Goal: Information Seeking & Learning: Get advice/opinions

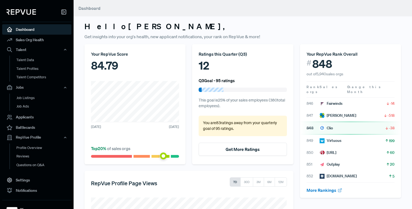
scroll to position [11, 0]
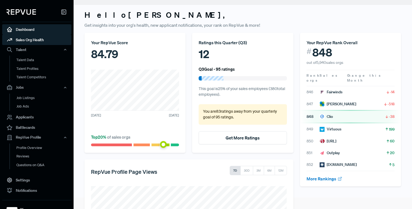
click at [48, 42] on link "Sales Org Health" at bounding box center [36, 40] width 69 height 10
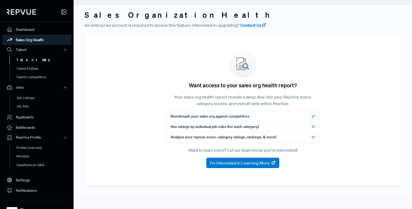
click at [44, 56] on link "Talent Data" at bounding box center [44, 60] width 69 height 9
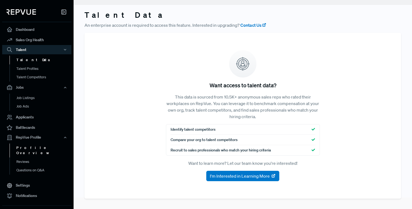
click at [16, 147] on link "Profile Overview" at bounding box center [44, 150] width 69 height 14
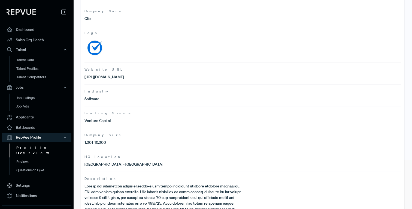
scroll to position [51, 0]
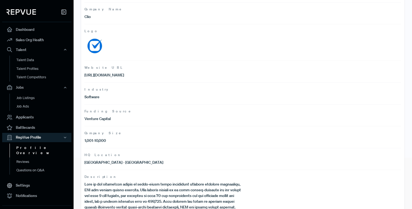
click at [97, 48] on img at bounding box center [94, 46] width 20 height 20
click at [102, 41] on img at bounding box center [94, 46] width 20 height 20
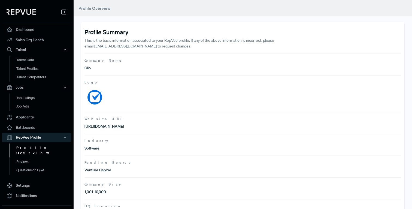
click at [98, 91] on img at bounding box center [94, 97] width 20 height 20
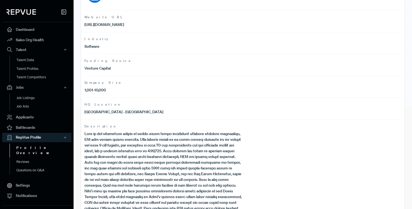
scroll to position [126, 0]
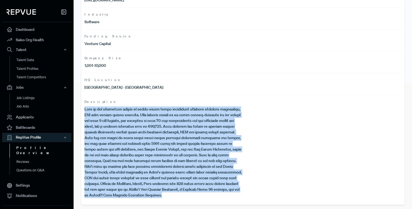
drag, startPoint x: 169, startPoint y: 197, endPoint x: 82, endPoint y: 112, distance: 121.5
click at [82, 112] on div "Profile Summary This is the basic information associated to your RepVue profile…" at bounding box center [242, 50] width 323 height 309
copy p "Lore ip dol sitametcon adipis el seddo-eiusm tempo incididunt utlabore etdolore…"
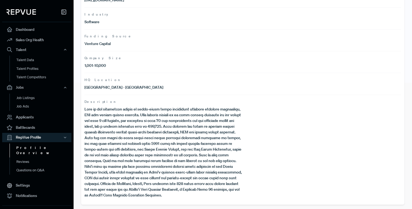
click at [83, 112] on div "Profile Summary This is the basic information associated to your RepVue profile…" at bounding box center [242, 50] width 323 height 309
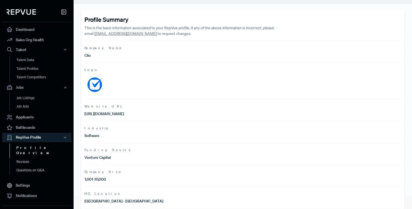
scroll to position [0, 0]
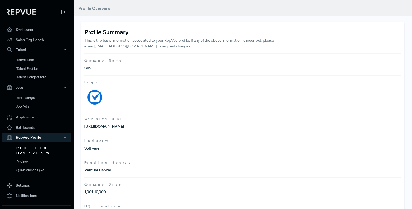
click at [97, 97] on img at bounding box center [94, 97] width 20 height 20
click at [31, 157] on link "Reviews" at bounding box center [44, 161] width 69 height 9
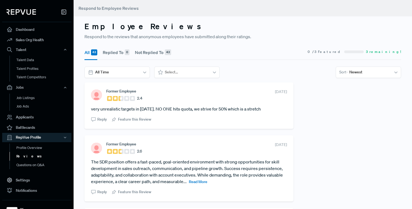
click at [129, 78] on div "All 43 Replied To 0 Not Replied To 43 0 / 3 Featured 3 remaining! All Time Sele…" at bounding box center [242, 63] width 323 height 38
click at [367, 74] on div at bounding box center [369, 72] width 40 height 7
click at [355, 98] on div "Oldest" at bounding box center [368, 96] width 65 height 10
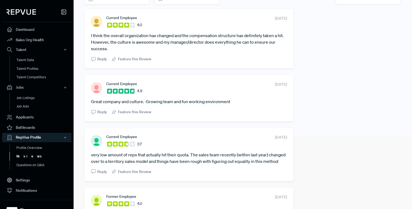
scroll to position [59, 0]
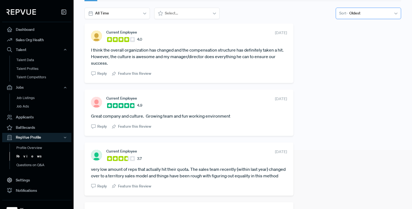
click at [354, 17] on div "Oldest" at bounding box center [369, 13] width 43 height 9
click at [353, 25] on div "Newest" at bounding box center [368, 27] width 65 height 10
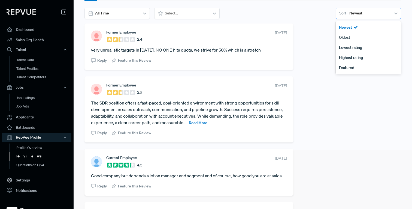
click at [367, 18] on div "Sort - Newest" at bounding box center [368, 13] width 65 height 11
click at [358, 47] on div "Lowest rating" at bounding box center [368, 47] width 65 height 10
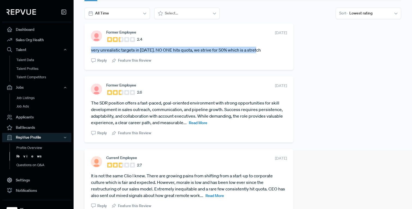
drag, startPoint x: 262, startPoint y: 48, endPoint x: 89, endPoint y: 50, distance: 172.7
click at [89, 50] on div "Former Employee 2.4 [DATE] very unrealistic targets in [DATE]. NO ONE hits quot…" at bounding box center [188, 46] width 209 height 46
copy article "very unrealistic targets in [DATE]. NO ONE hits quota, we strive for 50% which …"
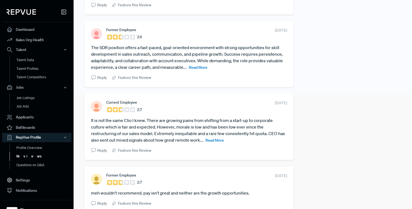
scroll to position [115, 0]
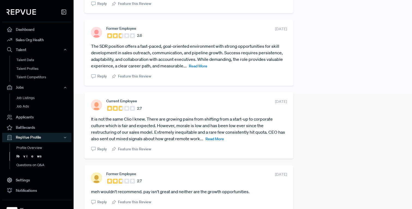
click at [222, 138] on span "Read More" at bounding box center [214, 138] width 19 height 5
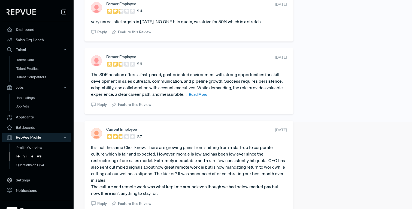
scroll to position [87, 0]
click at [201, 95] on span "Read More" at bounding box center [198, 94] width 19 height 5
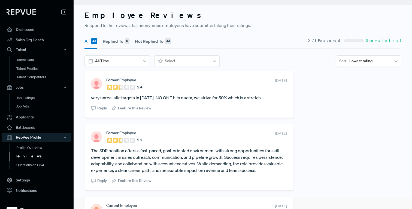
scroll to position [0, 0]
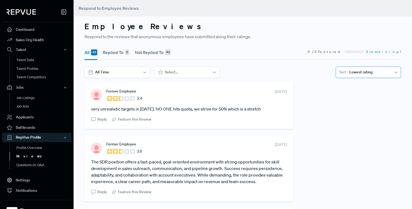
click at [345, 72] on span "Sort -" at bounding box center [343, 72] width 8 height 6
click at [345, 115] on div "Highest rating" at bounding box center [368, 116] width 65 height 10
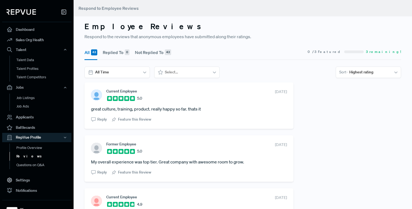
click at [232, 66] on section "All Time Select... option Highest rating, selected. Sort - Highest rating" at bounding box center [242, 71] width 317 height 11
click at [342, 53] on span "0 / 3 Featured" at bounding box center [325, 51] width 34 height 5
click at [349, 69] on div "Highest rating" at bounding box center [369, 72] width 43 height 9
click at [345, 105] on div "Lowest rating" at bounding box center [368, 106] width 65 height 10
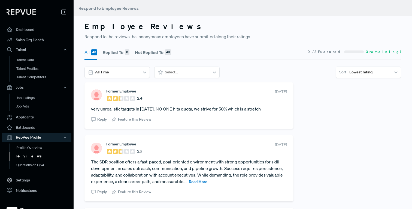
click at [364, 72] on div at bounding box center [369, 72] width 40 height 7
click at [350, 100] on div "Oldest" at bounding box center [368, 96] width 65 height 10
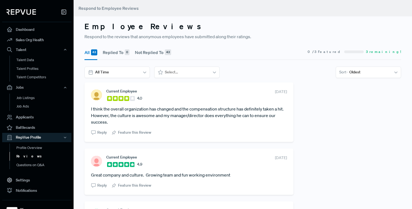
click at [354, 66] on div "All 43 Replied To 0 Not Replied To 43 0 / 3 Featured 3 remaining! All Time Sele…" at bounding box center [242, 63] width 323 height 38
click at [352, 73] on div at bounding box center [369, 72] width 40 height 7
click at [346, 113] on div "Highest rating" at bounding box center [368, 116] width 65 height 10
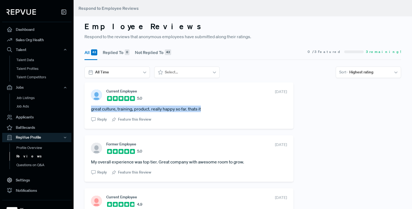
drag, startPoint x: 205, startPoint y: 111, endPoint x: 90, endPoint y: 107, distance: 114.5
click at [90, 107] on div "Current Employee 5.0 [DATE] great culture, training, product. really happy so f…" at bounding box center [188, 105] width 209 height 46
copy article "great culture, training, product. really happy so far. thats it"
click at [90, 107] on div "Current Employee 5.0 [DATE] great culture, training, product. really happy so f…" at bounding box center [188, 105] width 209 height 46
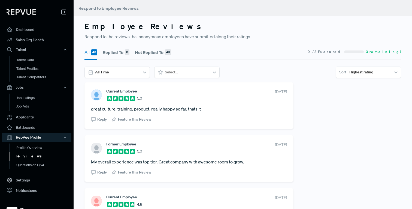
click at [150, 53] on button "Not Replied To 43" at bounding box center [153, 52] width 36 height 15
click at [96, 52] on div "43" at bounding box center [94, 52] width 6 height 6
click at [367, 69] on div at bounding box center [369, 72] width 40 height 7
click at [359, 87] on div "Newest" at bounding box center [368, 86] width 65 height 10
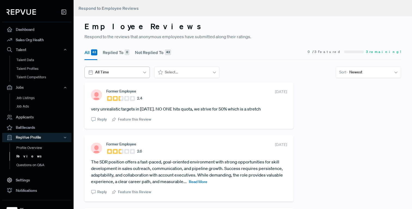
click at [130, 72] on div at bounding box center [116, 72] width 43 height 7
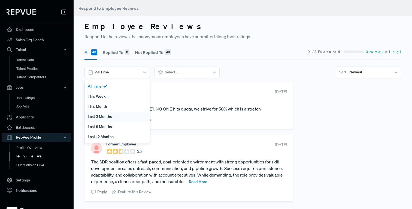
click at [118, 115] on div "Last 3 Months" at bounding box center [116, 116] width 65 height 10
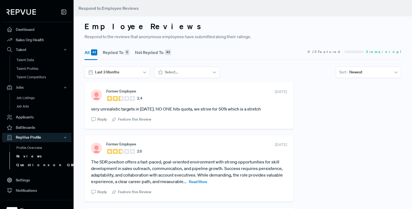
click at [34, 162] on link "Questions on Q&A" at bounding box center [44, 164] width 69 height 9
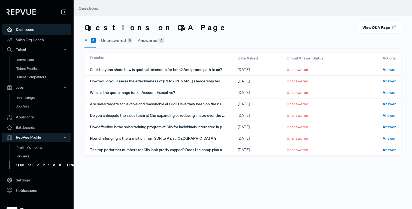
click at [47, 31] on link "Dashboard" at bounding box center [36, 29] width 69 height 10
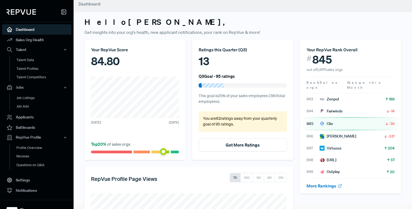
scroll to position [4, 0]
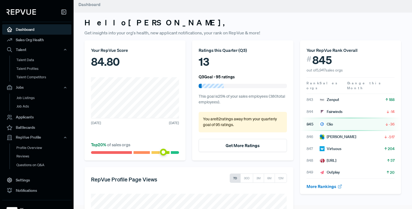
click at [179, 94] on div "Your RepVue Score 84.80 [DATE] [DATE] Top 20 % of sales orgs" at bounding box center [134, 100] width 101 height 120
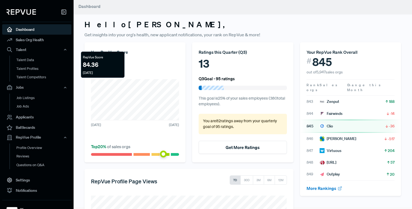
scroll to position [0, 0]
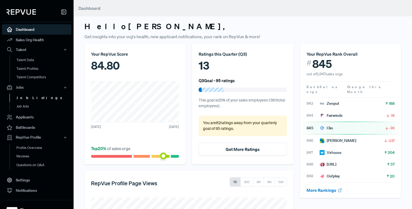
click at [45, 99] on link "Job Listings" at bounding box center [44, 97] width 69 height 9
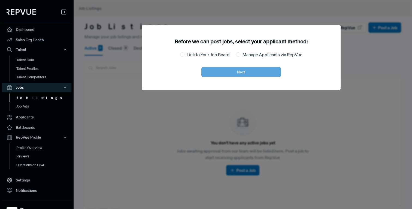
click at [50, 101] on link "Job Listings" at bounding box center [44, 97] width 69 height 9
click at [50, 104] on link "Job Ads" at bounding box center [44, 106] width 69 height 9
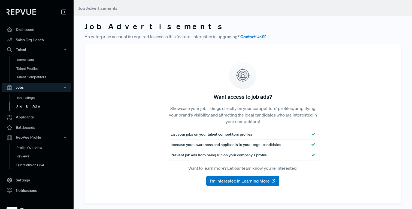
scroll to position [11, 0]
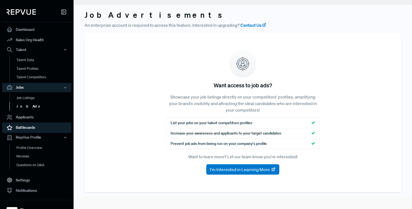
click at [39, 127] on link "Battlecards" at bounding box center [36, 127] width 69 height 10
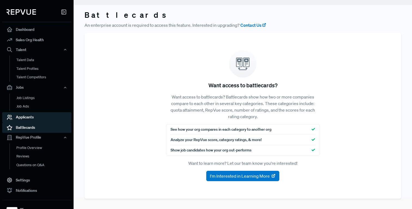
click at [41, 120] on link "Applicants" at bounding box center [36, 117] width 69 height 10
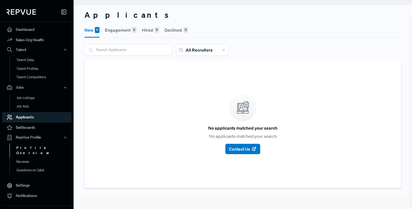
click at [38, 143] on link "Profile Overview" at bounding box center [44, 150] width 69 height 14
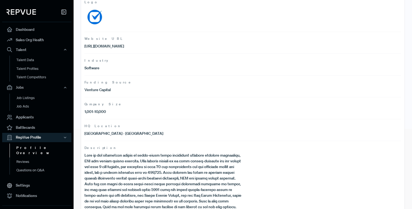
scroll to position [126, 0]
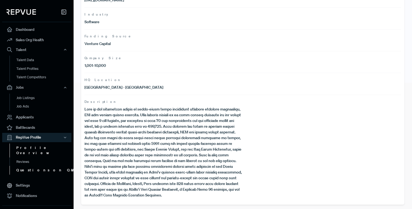
click at [42, 166] on link "Questions on Q&A" at bounding box center [44, 170] width 69 height 9
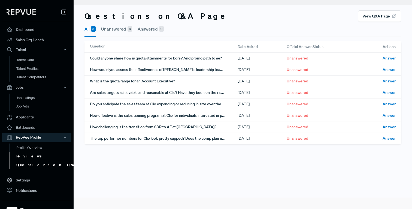
click at [43, 156] on link "Reviews" at bounding box center [44, 156] width 69 height 9
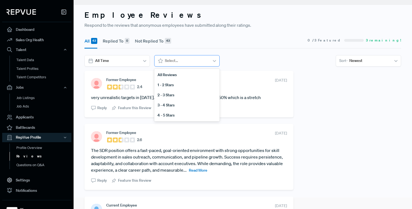
click at [184, 61] on div at bounding box center [186, 60] width 43 height 7
click at [177, 81] on div "1 - 2 Stars" at bounding box center [186, 85] width 65 height 10
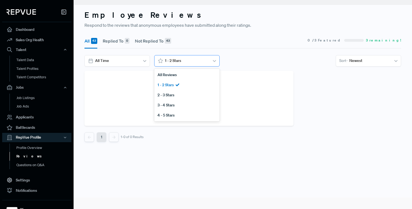
click at [175, 62] on div at bounding box center [186, 60] width 43 height 7
click at [171, 91] on div "2 - 3 Stars" at bounding box center [186, 95] width 65 height 10
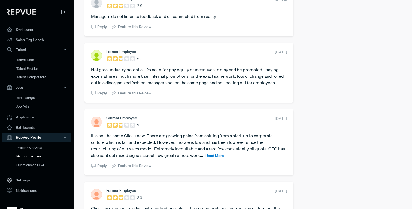
scroll to position [531, 0]
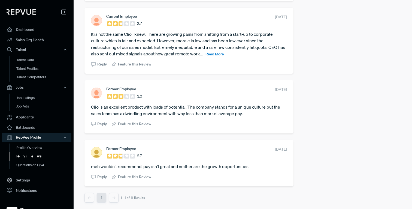
click at [105, 198] on button "1" at bounding box center [102, 198] width 10 height 10
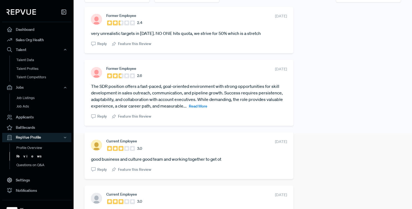
scroll to position [0, 0]
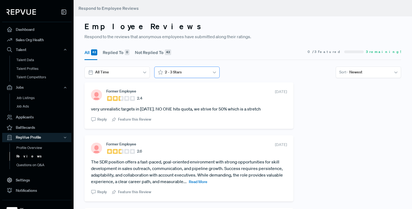
click at [181, 74] on div at bounding box center [186, 72] width 43 height 7
click at [171, 115] on div "3 - 4 Stars" at bounding box center [186, 116] width 65 height 10
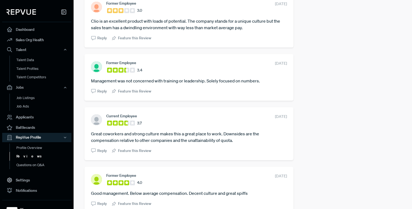
scroll to position [1040, 0]
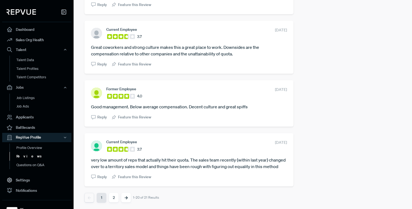
click at [112, 197] on button "2" at bounding box center [114, 198] width 10 height 10
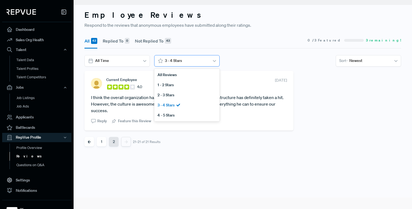
click at [172, 64] on div "3 - 4 Stars" at bounding box center [186, 60] width 46 height 9
click at [164, 112] on div "4 - 5 Stars" at bounding box center [186, 115] width 65 height 10
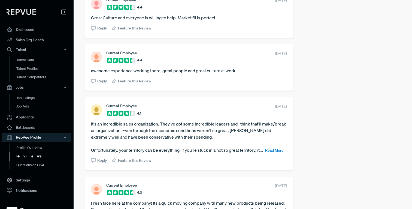
scroll to position [0, 0]
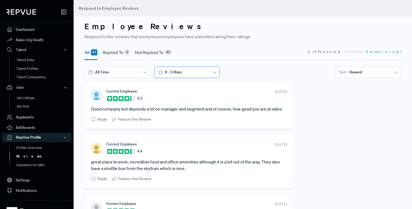
click at [171, 74] on div at bounding box center [186, 72] width 43 height 7
click at [165, 105] on div "2 - 3 Stars" at bounding box center [186, 106] width 65 height 10
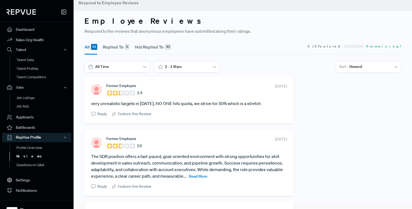
scroll to position [0, 0]
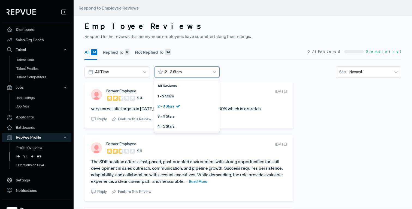
click at [172, 69] on div at bounding box center [186, 71] width 43 height 7
click at [171, 116] on div "3 - 4 Stars" at bounding box center [186, 116] width 65 height 10
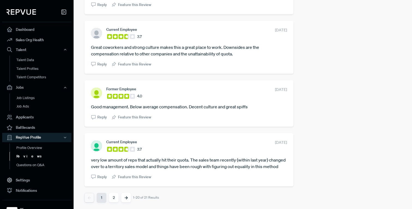
scroll to position [1040, 0]
click at [114, 197] on button "2" at bounding box center [114, 198] width 10 height 10
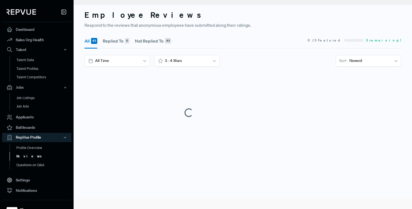
scroll to position [11, 0]
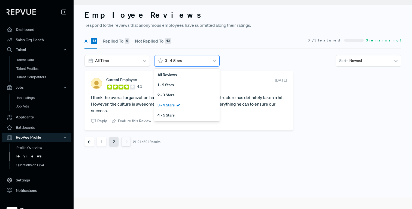
click at [177, 63] on div at bounding box center [186, 60] width 43 height 7
click at [181, 54] on div "All 43 Replied To 0 Not Replied To 43 0 / 3 Featured 3 remaining! All Time opti…" at bounding box center [242, 52] width 323 height 38
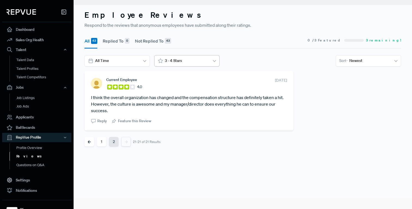
click at [176, 61] on div at bounding box center [186, 60] width 43 height 7
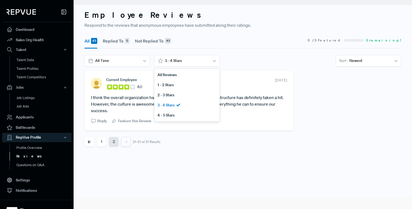
click at [145, 104] on article "I think the overall organization has changed and the compensation structure has…" at bounding box center [189, 104] width 196 height 20
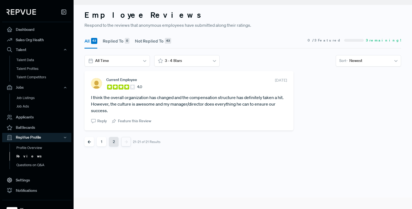
click at [107, 141] on ul "1 2" at bounding box center [107, 142] width 46 height 10
click at [105, 143] on button "1" at bounding box center [102, 142] width 10 height 10
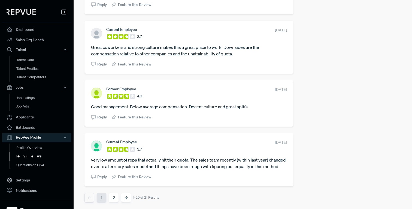
scroll to position [1040, 0]
click at [115, 198] on button "2" at bounding box center [114, 198] width 10 height 10
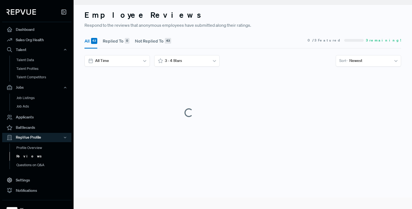
scroll to position [11, 0]
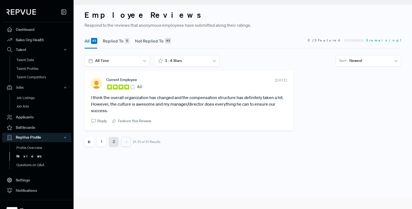
click at [101, 145] on button "1" at bounding box center [102, 142] width 10 height 10
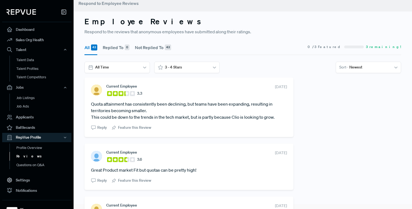
scroll to position [0, 0]
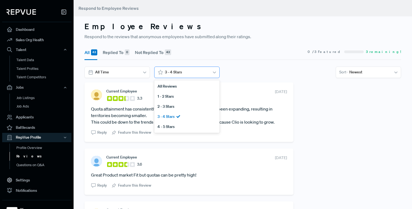
click at [173, 68] on div "3 - 4 Stars" at bounding box center [186, 72] width 46 height 9
click at [166, 125] on div "4 - 5 Stars" at bounding box center [186, 126] width 65 height 10
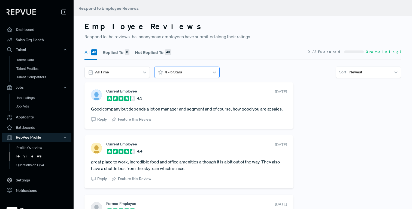
click at [189, 73] on div at bounding box center [186, 72] width 43 height 7
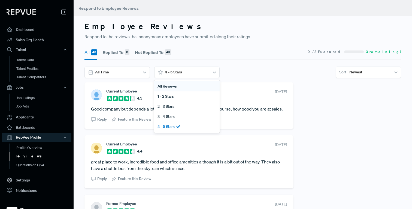
click at [185, 87] on div "All Reviews" at bounding box center [186, 86] width 65 height 10
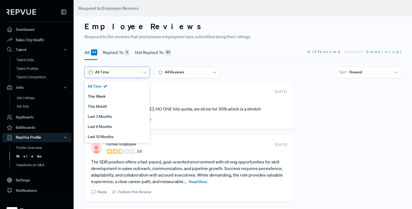
click at [134, 71] on div at bounding box center [116, 72] width 43 height 7
click at [143, 59] on button "Not Replied To 43" at bounding box center [153, 52] width 36 height 15
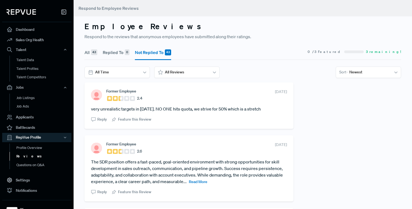
click at [98, 51] on article "All 43 Replied To 0 Not Replied To 43" at bounding box center [127, 51] width 87 height 15
click at [96, 52] on div "43" at bounding box center [94, 52] width 6 height 6
click at [371, 72] on div at bounding box center [369, 72] width 40 height 7
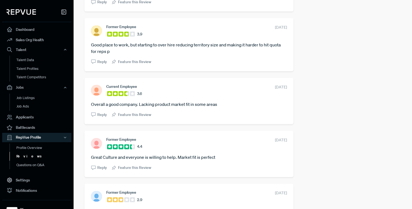
scroll to position [1033, 0]
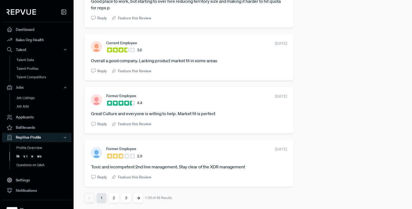
click at [114, 200] on button "2" at bounding box center [114, 198] width 10 height 10
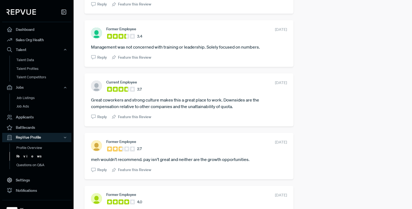
scroll to position [1060, 0]
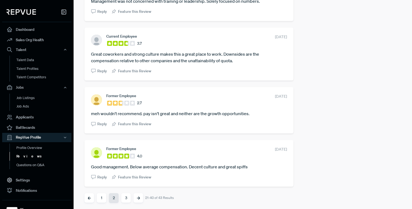
click at [126, 196] on button "3" at bounding box center [126, 198] width 10 height 10
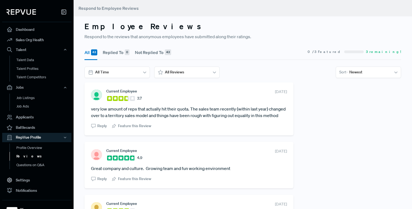
scroll to position [75, 0]
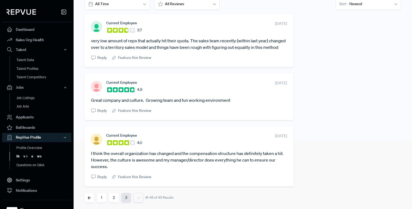
click at [113, 199] on button "2" at bounding box center [114, 198] width 10 height 10
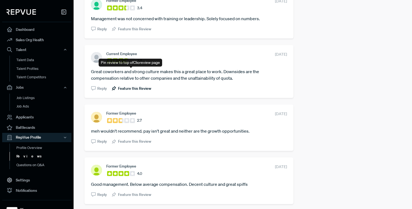
scroll to position [1060, 0]
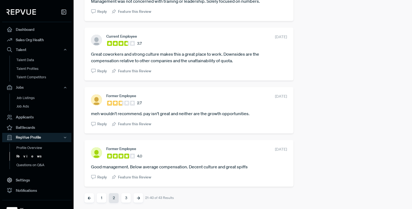
click at [106, 198] on button "1" at bounding box center [102, 198] width 10 height 10
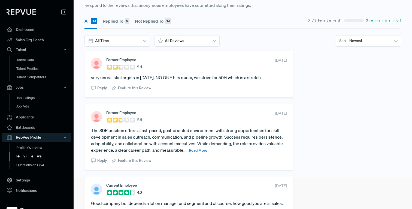
scroll to position [31, 0]
click at [26, 159] on link "Reviews" at bounding box center [44, 156] width 69 height 9
click at [23, 166] on link "Questions on Q&A" at bounding box center [44, 164] width 69 height 9
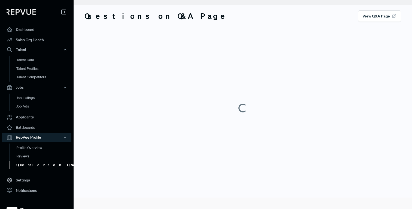
scroll to position [11, 0]
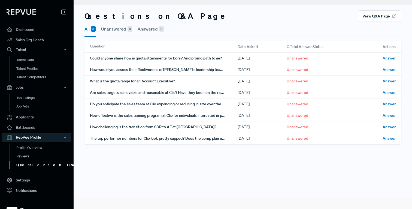
click at [95, 157] on div "Questions Questions on Q&A Page View Q&A Page All 8 Unanswered 8 Answered 0 Que…" at bounding box center [243, 93] width 338 height 209
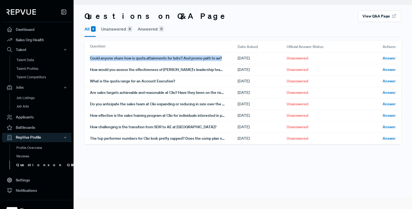
drag, startPoint x: 224, startPoint y: 58, endPoint x: 86, endPoint y: 57, distance: 138.1
click at [86, 57] on div "Could anyone share how is quota attainments for bdrs? And promo path to ae? [DA…" at bounding box center [242, 57] width 317 height 11
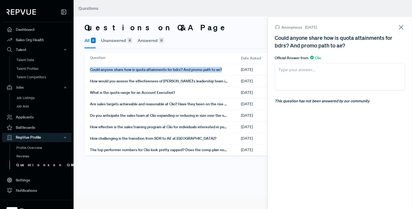
copy div "Could anyone share how is quota attainments for bdrs? And promo path to ae?"
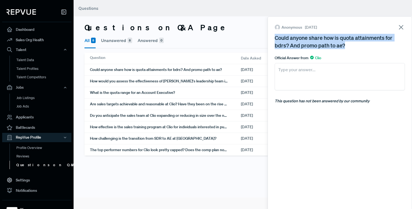
drag, startPoint x: 347, startPoint y: 45, endPoint x: 268, endPoint y: 36, distance: 80.0
click at [268, 36] on div "Anonymous [DATE] Could anyone share how is quota attainments for bdrs? And prom…" at bounding box center [339, 113] width 144 height 194
copy div "Could anyone share how is quota attainments for bdrs? And promo path to ae?"
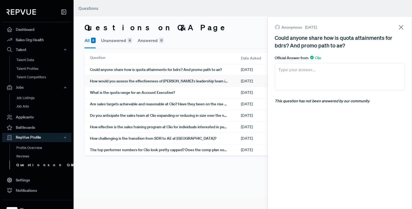
click at [192, 83] on div "Could anyone share how is quota attainments for bdrs? And promo path to ae? [DA…" at bounding box center [244, 110] width 320 height 92
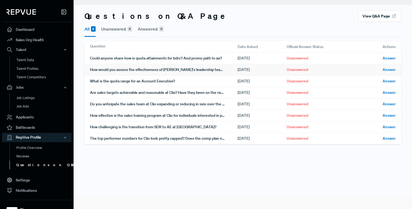
click at [195, 71] on div "How would you assess the effectiveness of [PERSON_NAME]'s leadership team in su…" at bounding box center [164, 69] width 148 height 11
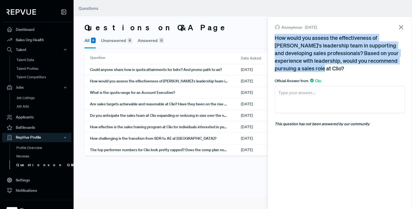
drag, startPoint x: 315, startPoint y: 69, endPoint x: 270, endPoint y: 37, distance: 55.8
click at [270, 37] on div "Anonymous [DATE] How would you assess the effectiveness of [PERSON_NAME]'s lead…" at bounding box center [339, 113] width 144 height 194
copy div "How would you assess the effectiveness of [PERSON_NAME]'s leadership team in su…"
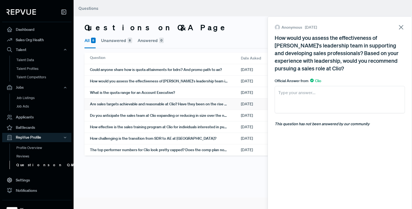
click at [218, 90] on div "Could anyone share how is quota attainments for bdrs? And promo path to ae? [DA…" at bounding box center [244, 110] width 320 height 92
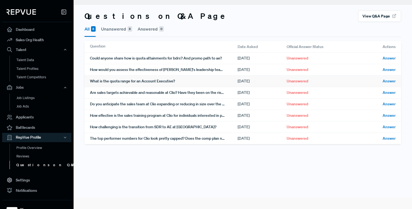
click at [217, 81] on div "What is the quota range for an Account Executive?" at bounding box center [164, 80] width 148 height 11
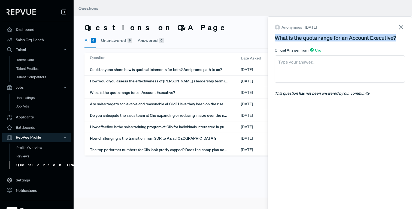
drag, startPoint x: 399, startPoint y: 37, endPoint x: 273, endPoint y: 37, distance: 126.4
click at [273, 37] on div "Anonymous [DATE] What is the quota range for an Account Executive? Official Ans…" at bounding box center [339, 113] width 144 height 194
copy div "What is the quota range for an Account Executive?"
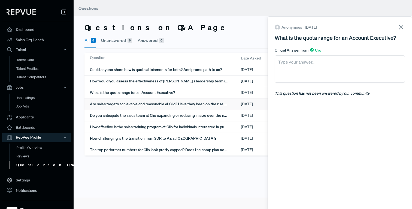
click at [194, 105] on div "Could anyone share how is quota attainments for bdrs? And promo path to ae? [DA…" at bounding box center [244, 110] width 320 height 92
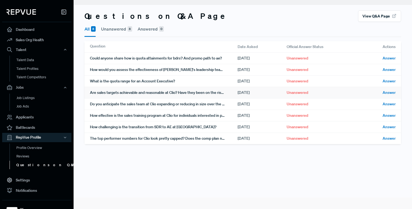
click at [194, 96] on div "Are sales targets achievable and reasonable at Clio? Have they been on the rise…" at bounding box center [164, 92] width 148 height 11
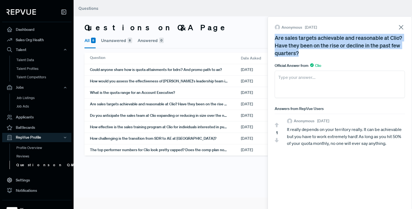
drag, startPoint x: 311, startPoint y: 52, endPoint x: 272, endPoint y: 40, distance: 40.1
click at [272, 39] on div "Anonymous [DATE] Are sales targets achievable and reasonable at Clio? Have they…" at bounding box center [339, 113] width 144 height 194
copy div "Are sales targets achievable and reasonable at Clio? Have they been on the rise…"
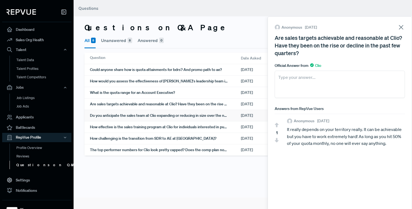
click at [208, 115] on div "Could anyone share how is quota attainments for bdrs? And promo path to ae? [DA…" at bounding box center [244, 110] width 320 height 92
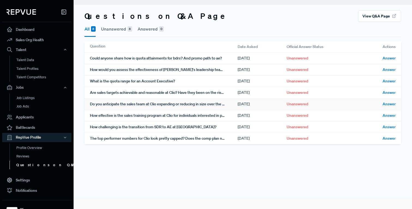
click at [208, 105] on div "Do you anticipate the sales team at Clio expanding or reducing in size over the…" at bounding box center [164, 103] width 148 height 11
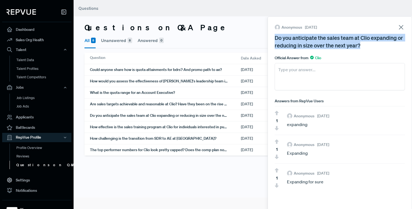
drag, startPoint x: 364, startPoint y: 47, endPoint x: 269, endPoint y: 40, distance: 95.5
click at [269, 40] on div "Anonymous [DATE] Do you anticipate the sales team at Clio expanding or reducing…" at bounding box center [339, 113] width 144 height 194
copy div "Do you anticipate the sales team at Clio expanding or reducing in size over the…"
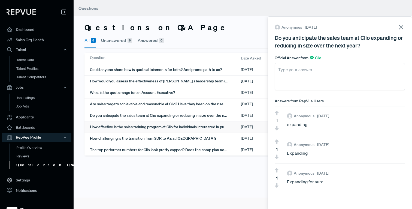
click at [197, 129] on div "Could anyone share how is quota attainments for bdrs? And promo path to ae? [DA…" at bounding box center [244, 110] width 320 height 92
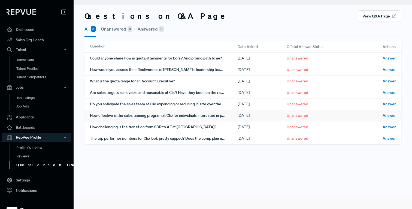
click at [198, 119] on div "How effective is the sales training program at Clio for individuals interested …" at bounding box center [164, 115] width 148 height 11
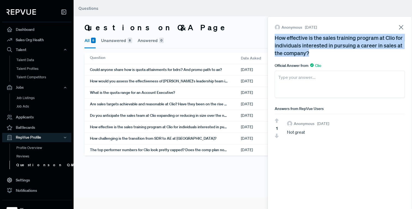
drag, startPoint x: 322, startPoint y: 54, endPoint x: 271, endPoint y: 37, distance: 54.1
click at [271, 37] on div "Anonymous [DATE] How effective is the sales training program at Clio for indivi…" at bounding box center [339, 113] width 144 height 194
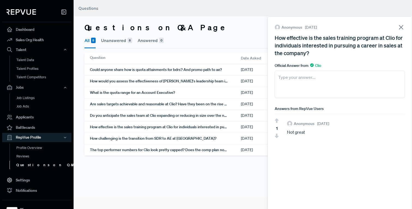
click at [402, 26] on use at bounding box center [401, 27] width 4 height 4
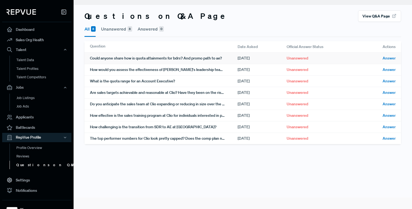
click at [374, 60] on div "Answer" at bounding box center [374, 58] width 44 height 11
click at [253, 78] on div "Could anyone share how is quota attainments for bdrs? And promo path to ae? [DA…" at bounding box center [242, 98] width 317 height 92
click at [252, 72] on div "[DATE]" at bounding box center [262, 69] width 49 height 11
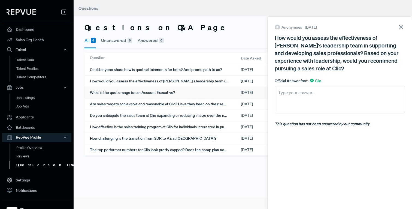
click at [246, 90] on div "Could anyone share how is quota attainments for bdrs? And promo path to ae? [DA…" at bounding box center [244, 110] width 320 height 92
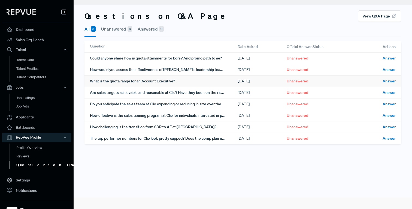
click at [246, 84] on div "[DATE]" at bounding box center [262, 80] width 49 height 11
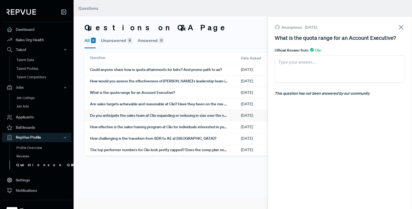
click at [244, 102] on div "Could anyone share how is quota attainments for bdrs? And promo path to ae? [DA…" at bounding box center [244, 110] width 320 height 92
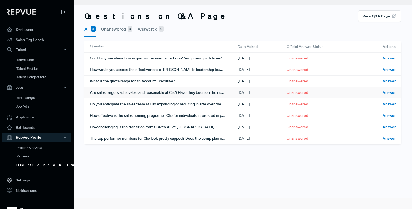
click at [246, 92] on div "[DATE]" at bounding box center [262, 92] width 49 height 11
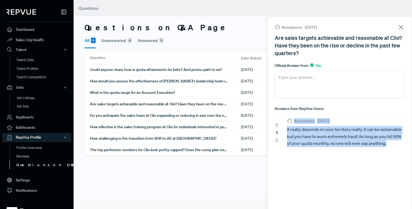
drag, startPoint x: 393, startPoint y: 145, endPoint x: 281, endPoint y: 131, distance: 113.1
click at [281, 131] on div "1 Anonymous [DATE] It really depends on your territory really. It can be achiev…" at bounding box center [340, 132] width 130 height 37
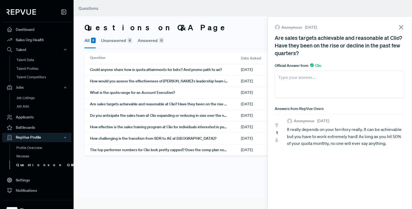
click at [287, 132] on div "1 Anonymous [DATE] It really depends on your territory really. It can be achiev…" at bounding box center [340, 132] width 130 height 37
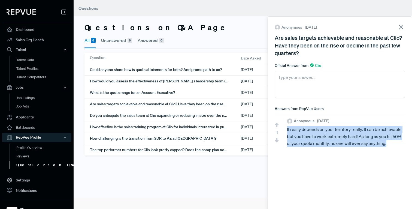
drag, startPoint x: 286, startPoint y: 130, endPoint x: 389, endPoint y: 145, distance: 104.1
click at [389, 145] on div "1 Anonymous [DATE] It really depends on your territory really. It can be achiev…" at bounding box center [340, 132] width 130 height 37
copy div "It really depends on your territory really. It can be achievable but you have t…"
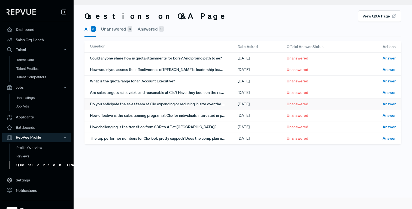
click at [214, 118] on div "Could anyone share how is quota attainments for bdrs? And promo path to ae? [DA…" at bounding box center [242, 98] width 317 height 92
click at [216, 106] on div "Do you anticipate the sales team at Clio expanding or reducing in size over the…" at bounding box center [164, 103] width 148 height 11
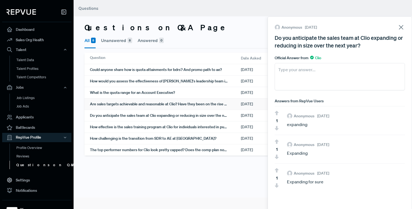
click at [217, 106] on div "Could anyone share how is quota attainments for bdrs? And promo path to ae? [DA…" at bounding box center [244, 110] width 320 height 92
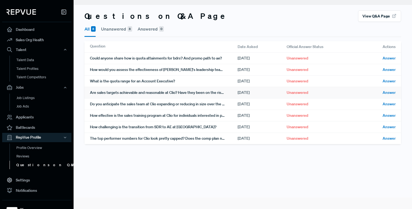
click at [217, 92] on div "Are sales targets achievable and reasonable at Clio? Have they been on the rise…" at bounding box center [164, 92] width 148 height 11
click at [253, 114] on div "Could anyone share how is quota attainments for bdrs? And promo path to ae? [DA…" at bounding box center [242, 98] width 317 height 92
click at [253, 106] on div "[DATE]" at bounding box center [262, 103] width 49 height 11
click at [215, 124] on div "Could anyone share how is quota attainments for bdrs? And promo path to ae? [DA…" at bounding box center [242, 98] width 317 height 92
click at [215, 124] on div "How challenging is the transition from SDR to AE at [GEOGRAPHIC_DATA]?" at bounding box center [164, 126] width 148 height 11
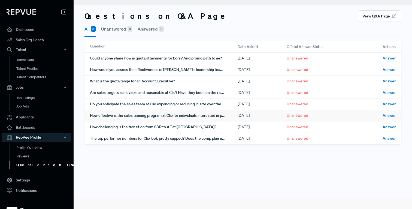
click at [202, 132] on div "Could anyone share how is quota attainments for bdrs? And promo path to ae? [DA…" at bounding box center [242, 98] width 317 height 92
click at [204, 118] on div "How effective is the sales training program at Clio for individuals interested …" at bounding box center [164, 115] width 148 height 11
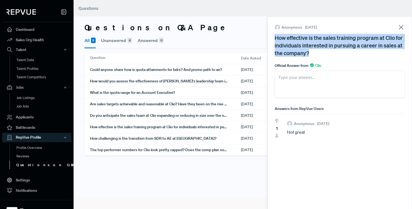
drag, startPoint x: 318, startPoint y: 54, endPoint x: 267, endPoint y: 39, distance: 52.3
click at [267, 39] on div "Anonymous [DATE] How effective is the sales training program at Clio for indivi…" at bounding box center [339, 113] width 144 height 194
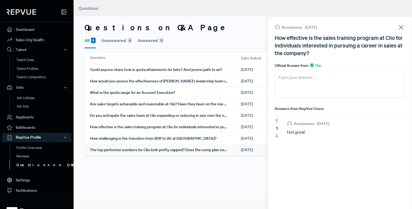
click at [142, 136] on div "Could anyone share how is quota attainments for bdrs? And promo path to ae? [DA…" at bounding box center [244, 110] width 320 height 92
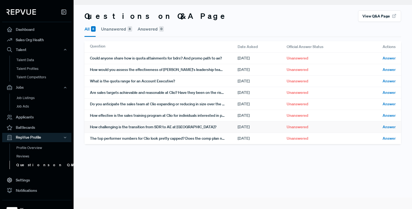
click at [144, 129] on div "How challenging is the transition from SDR to AE at [GEOGRAPHIC_DATA]?" at bounding box center [164, 126] width 148 height 11
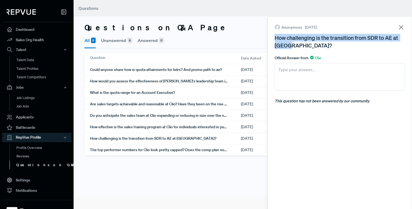
drag, startPoint x: 302, startPoint y: 49, endPoint x: 273, endPoint y: 38, distance: 30.8
click at [273, 38] on div "Anonymous [DATE] How challenging is the transition from SDR to AE at Clio? Offi…" at bounding box center [339, 113] width 144 height 194
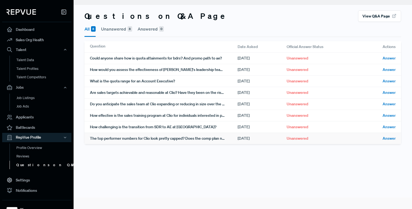
click at [119, 150] on div "Questions on Q&A Page View Q&A Page All 8 Unanswered 8 Answered 0 Question Date…" at bounding box center [243, 71] width 338 height 164
click at [119, 142] on div "The top performer numbers for Clio look pretty capped? Does the comp plan not a…" at bounding box center [164, 138] width 148 height 11
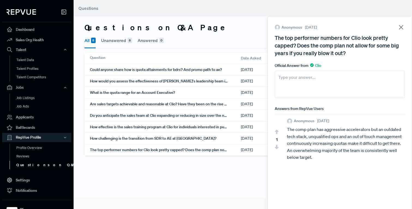
drag, startPoint x: 349, startPoint y: 51, endPoint x: 271, endPoint y: 39, distance: 78.8
click at [271, 39] on div "Anonymous [DATE] The top performer numbers for Clio look pretty capped? Does th…" at bounding box center [339, 113] width 144 height 194
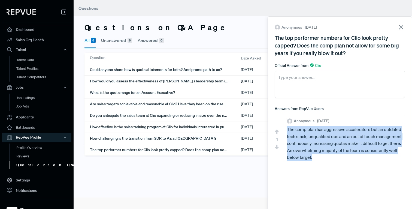
drag, startPoint x: 320, startPoint y: 160, endPoint x: 285, endPoint y: 129, distance: 46.9
click at [285, 129] on div "1 Anonymous [DATE] The comp plan has aggressive accelerators but an outdated te…" at bounding box center [340, 139] width 130 height 51
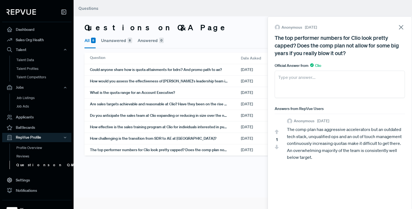
click at [399, 28] on use at bounding box center [401, 27] width 4 height 4
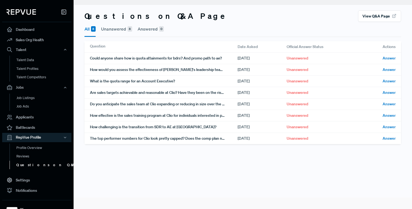
click at [295, 47] on div "Official Answer Status" at bounding box center [319, 46] width 65 height 11
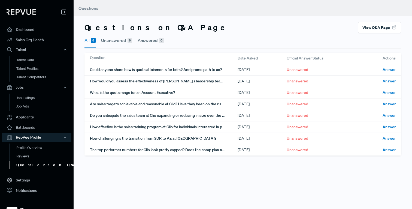
click at [120, 42] on button "Unanswered 8" at bounding box center [116, 40] width 31 height 14
click at [148, 39] on button "Answered 0" at bounding box center [151, 40] width 26 height 14
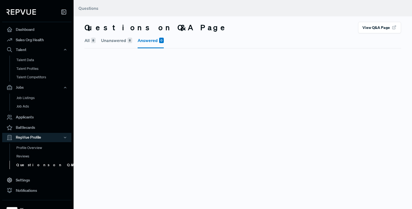
click at [91, 41] on span "8" at bounding box center [93, 40] width 5 height 5
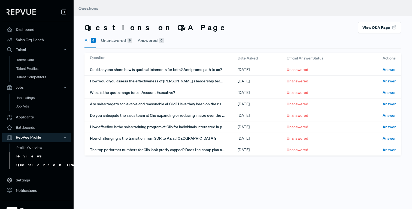
click at [30, 156] on link "Reviews" at bounding box center [44, 156] width 69 height 9
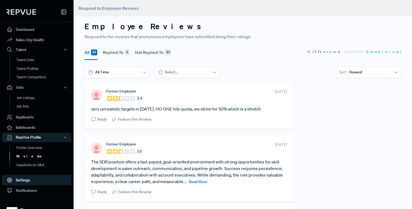
click at [29, 175] on link "Settings" at bounding box center [36, 180] width 69 height 10
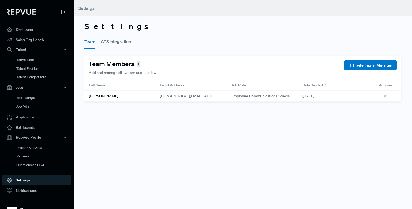
click at [192, 89] on div "Email Address" at bounding box center [191, 85] width 71 height 10
click at [113, 43] on button "ATS Integration" at bounding box center [116, 41] width 30 height 15
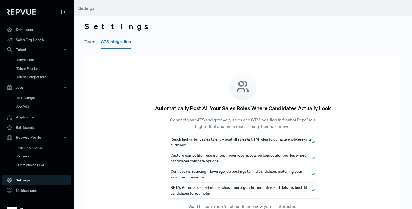
click at [95, 40] on button "Team" at bounding box center [89, 41] width 11 height 15
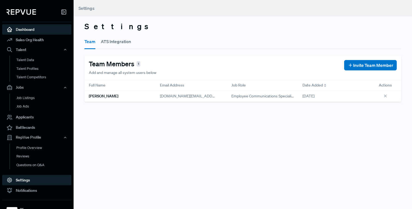
click at [49, 31] on link "Dashboard" at bounding box center [36, 29] width 69 height 10
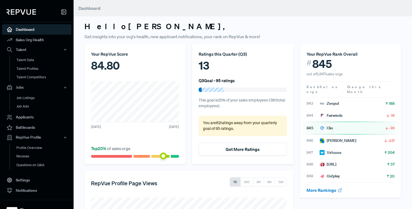
click at [91, 87] on div "Your RepVue Score 84.80 [DATE] [DATE] Top 20 % of sales orgs" at bounding box center [134, 104] width 101 height 120
click at [231, 23] on h3 "Hello [PERSON_NAME] ," at bounding box center [242, 26] width 317 height 9
click at [387, 101] on icon at bounding box center [387, 103] width 4 height 4
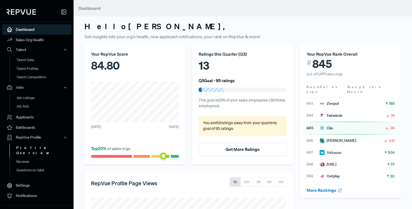
click at [31, 148] on link "Profile Overview" at bounding box center [44, 150] width 69 height 14
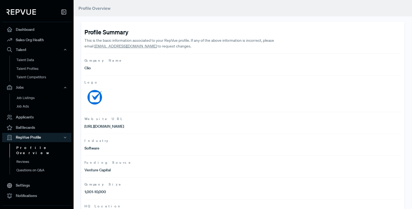
scroll to position [126, 0]
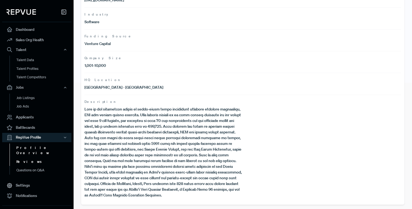
click at [30, 157] on link "Reviews" at bounding box center [44, 161] width 69 height 9
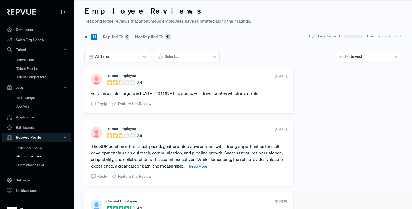
scroll to position [20, 0]
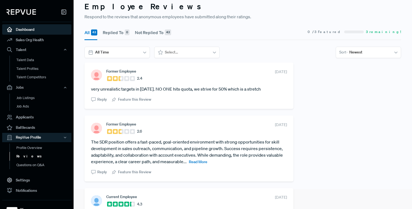
click at [20, 29] on link "Dashboard" at bounding box center [36, 29] width 69 height 10
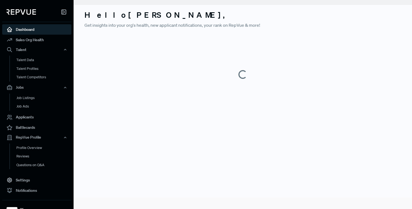
scroll to position [20, 0]
